Goal: Information Seeking & Learning: Learn about a topic

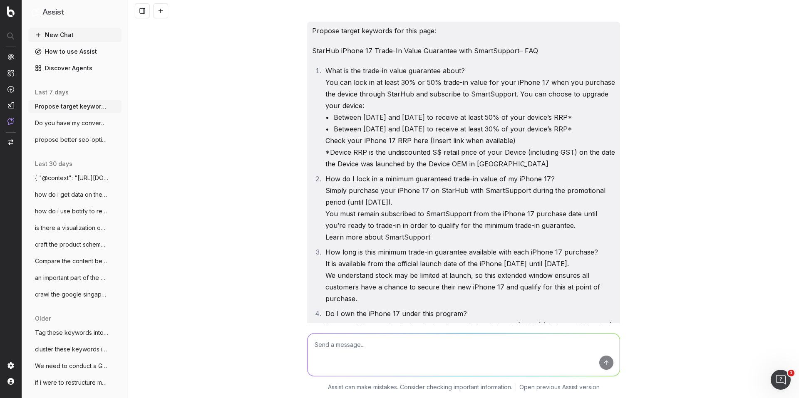
scroll to position [770, 0]
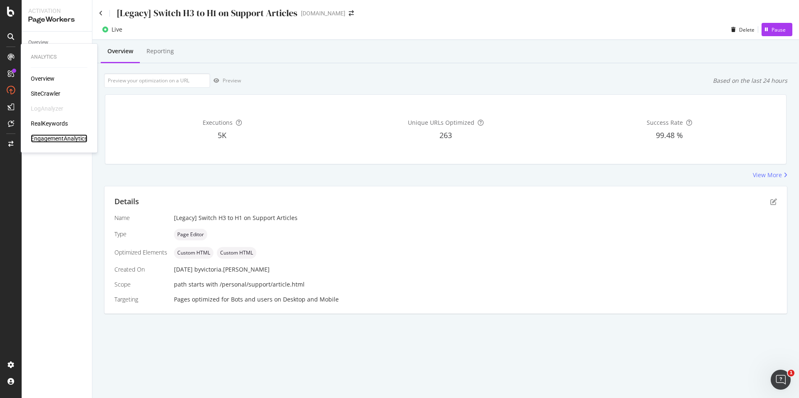
click at [50, 138] on div "EngagementAnalytics" at bounding box center [59, 138] width 57 height 8
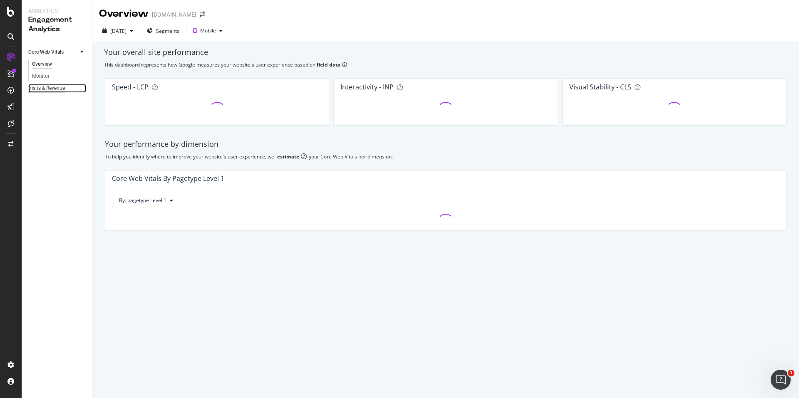
click at [54, 88] on div "Visits & Revenue" at bounding box center [46, 88] width 37 height 9
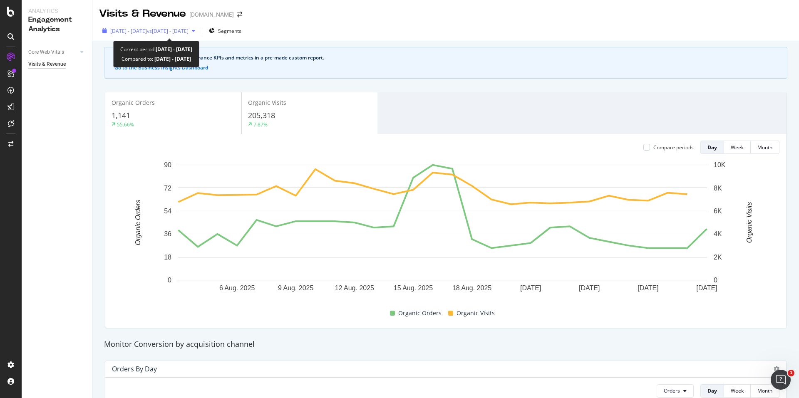
click at [178, 27] on div "[DATE] - [DATE] vs [DATE] - [DATE]" at bounding box center [148, 31] width 99 height 12
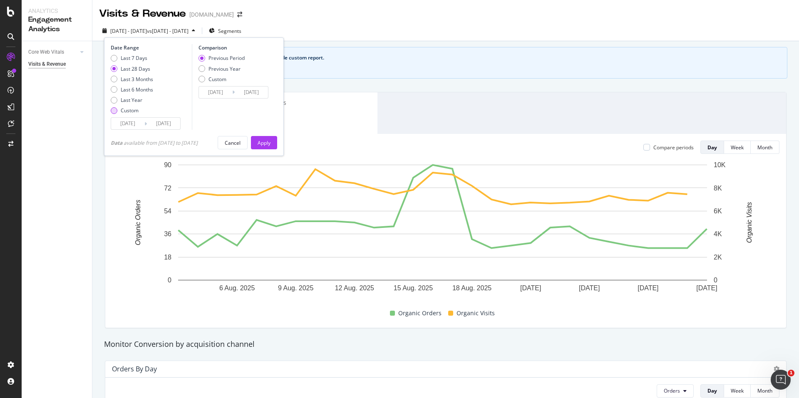
click at [136, 113] on div "Custom" at bounding box center [130, 110] width 18 height 7
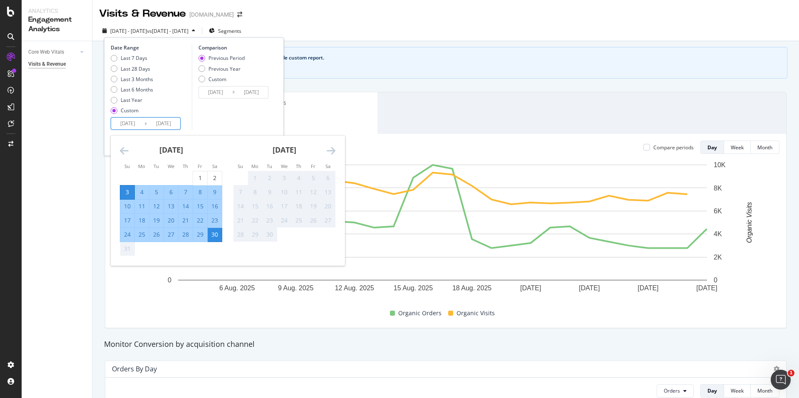
click at [152, 129] on input "[DATE]" at bounding box center [163, 124] width 33 height 12
click at [121, 153] on icon "Move backward to switch to the previous month." at bounding box center [124, 151] width 9 height 10
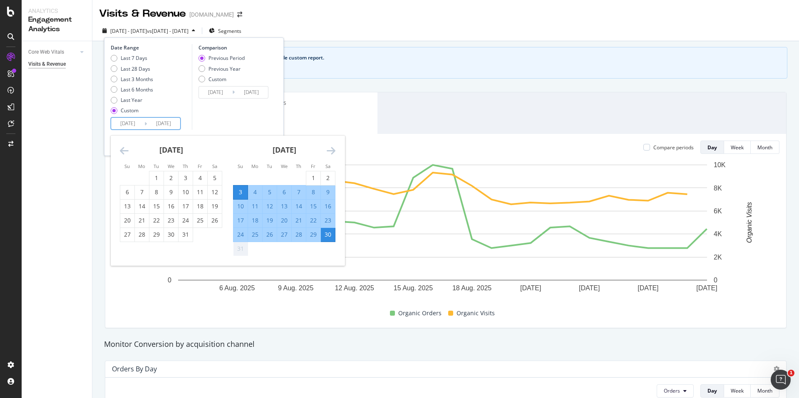
click at [123, 152] on icon "Move backward to switch to the previous month." at bounding box center [124, 151] width 9 height 10
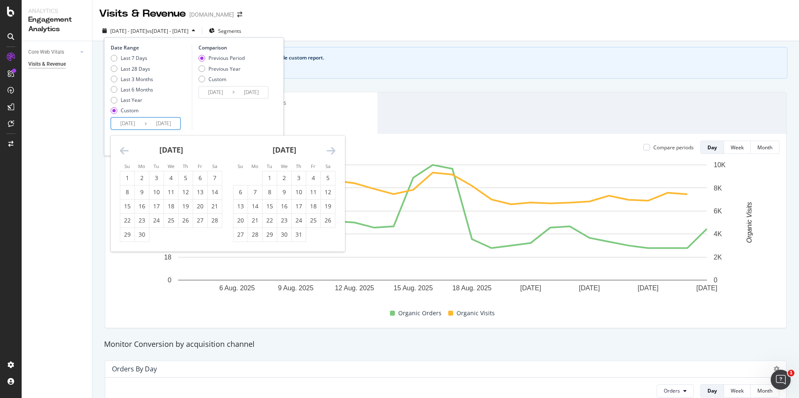
click at [123, 152] on icon "Move backward to switch to the previous month." at bounding box center [124, 151] width 9 height 10
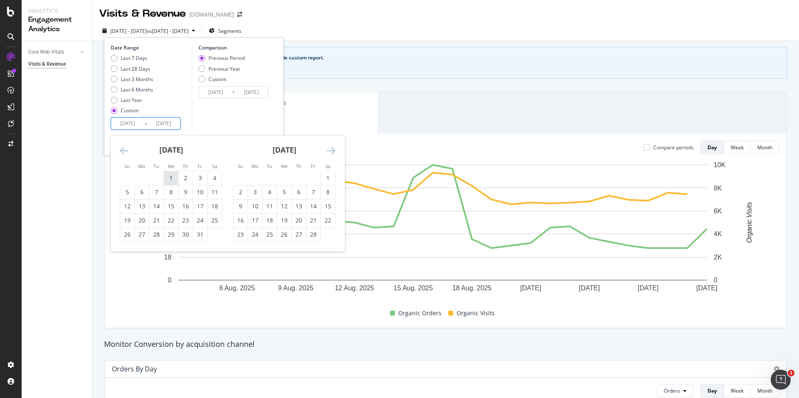
click at [176, 181] on div "1" at bounding box center [171, 178] width 14 height 8
type input "[DATE]"
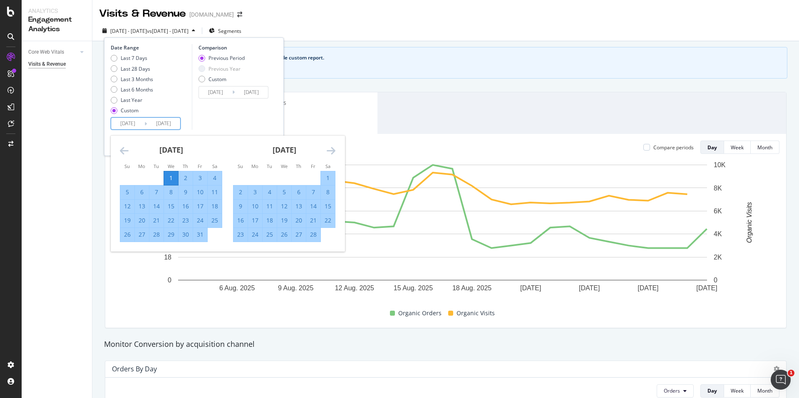
click at [233, 117] on div "Comparison Previous Period Previous Year Custom [DATE] Navigate forward to inte…" at bounding box center [231, 87] width 79 height 86
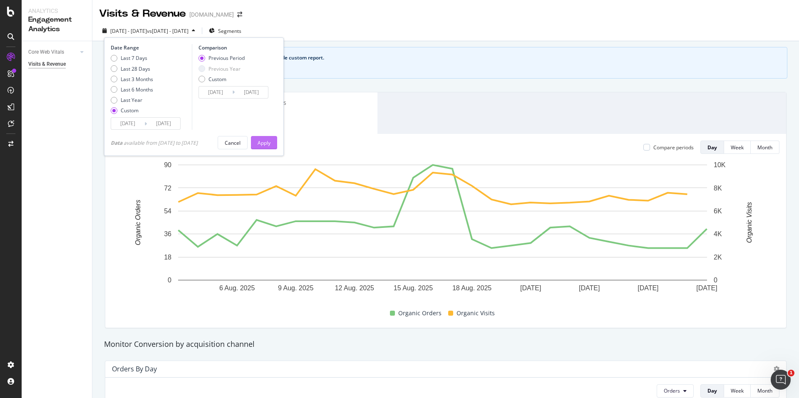
click at [261, 142] on button "Apply" at bounding box center [264, 142] width 26 height 13
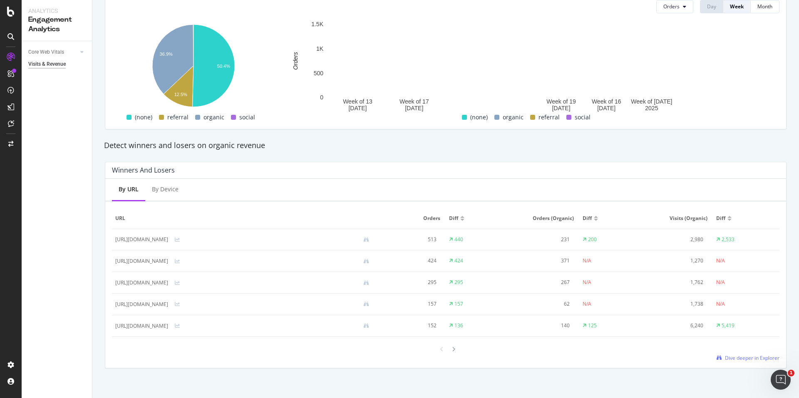
scroll to position [391, 0]
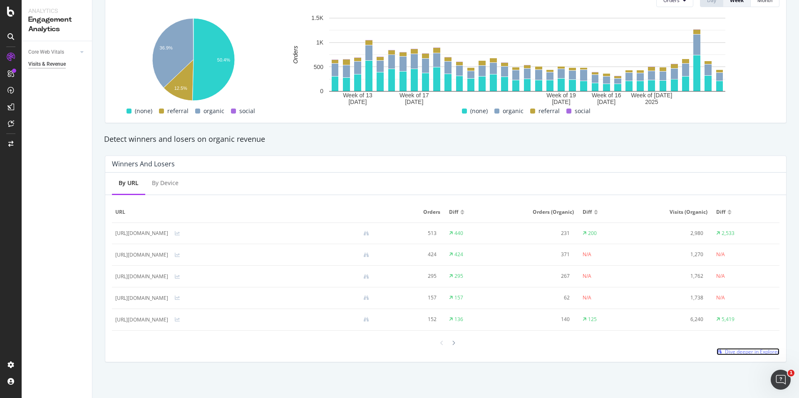
click at [743, 353] on span "Dive deeper in Explorer" at bounding box center [752, 351] width 55 height 7
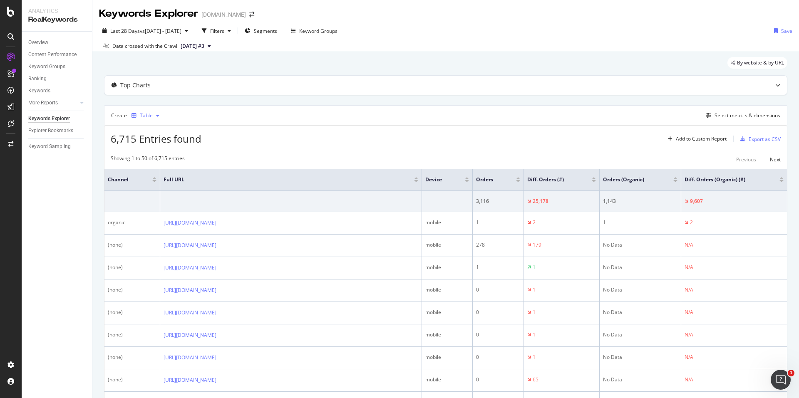
click at [153, 113] on div "button" at bounding box center [158, 115] width 10 height 5
click at [770, 142] on div "Export as CSV" at bounding box center [765, 139] width 32 height 7
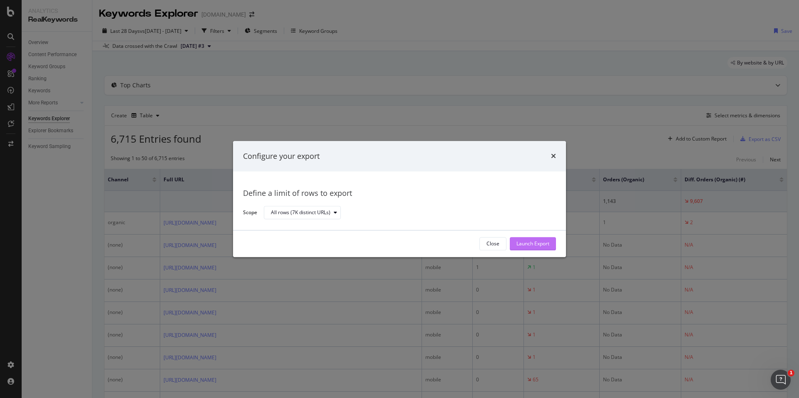
click at [533, 242] on div "Launch Export" at bounding box center [533, 244] width 33 height 7
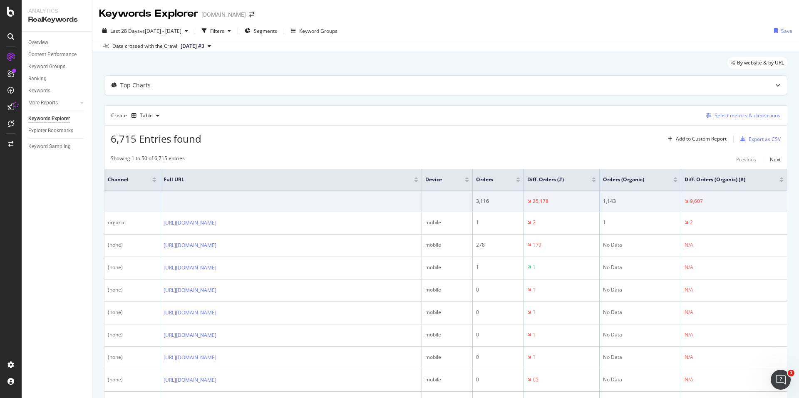
click at [738, 118] on div "Select metrics & dimensions" at bounding box center [748, 115] width 66 height 7
